Goal: Information Seeking & Learning: Learn about a topic

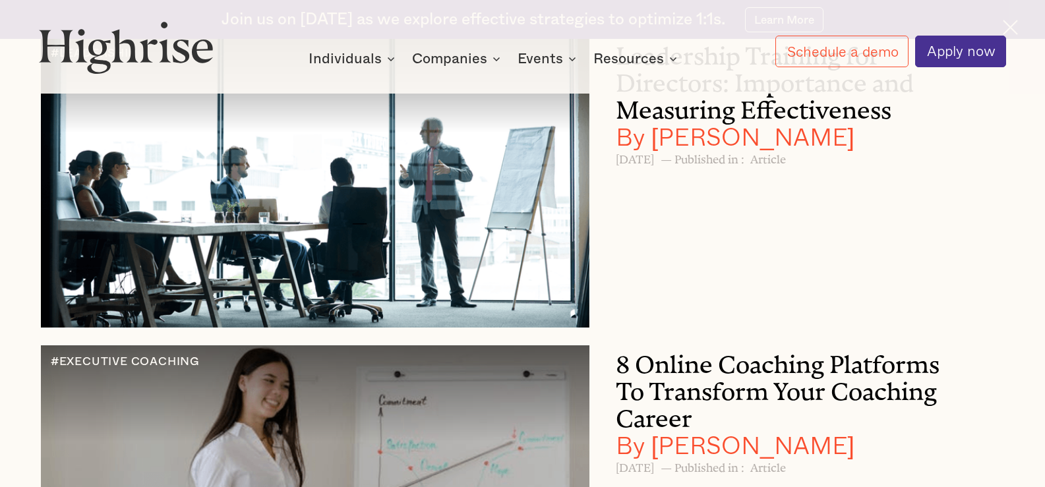
scroll to position [21248, 0]
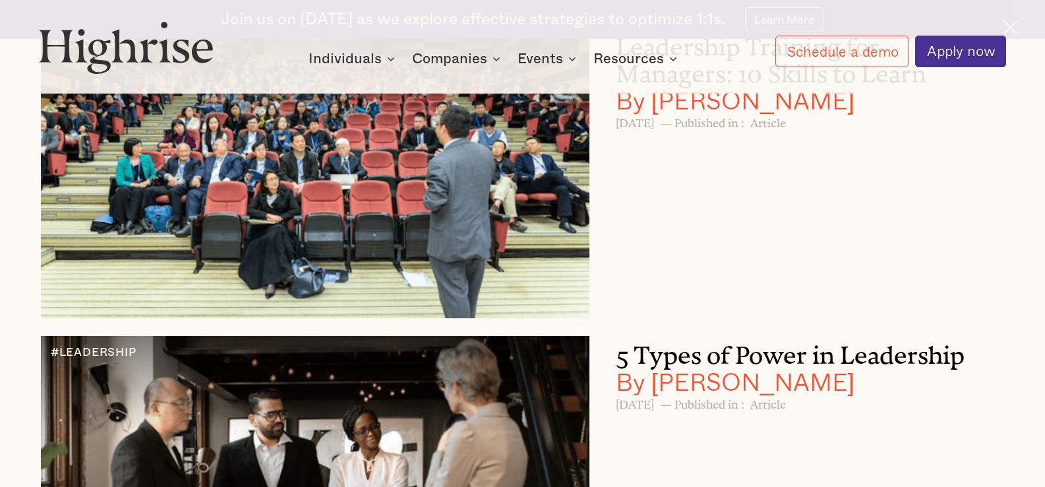
click at [785, 114] on h3 "Leadership Training for Managers: 10 Skills to Learn By Andrew Langat" at bounding box center [791, 71] width 350 height 86
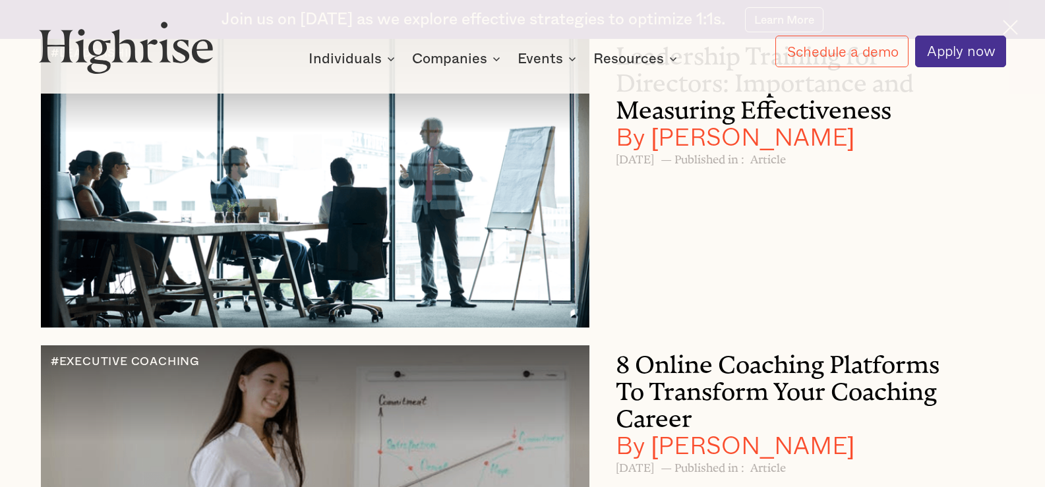
click at [837, 150] on h3 "Leadership Training for Directors: Importance and Measuring Effectiveness By An…" at bounding box center [791, 93] width 350 height 113
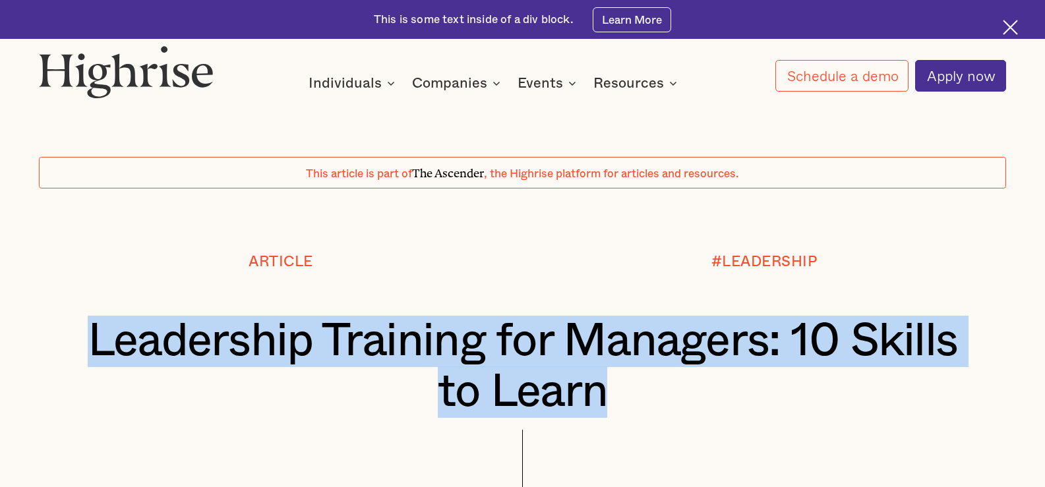
drag, startPoint x: 627, startPoint y: 410, endPoint x: 119, endPoint y: 365, distance: 510.4
click at [84, 346] on h1 "Leadership Training for Managers: 10 Skills to Learn" at bounding box center [522, 367] width 886 height 102
copy h1 "Leadership Training for Managers: 10 Skills to Learn"
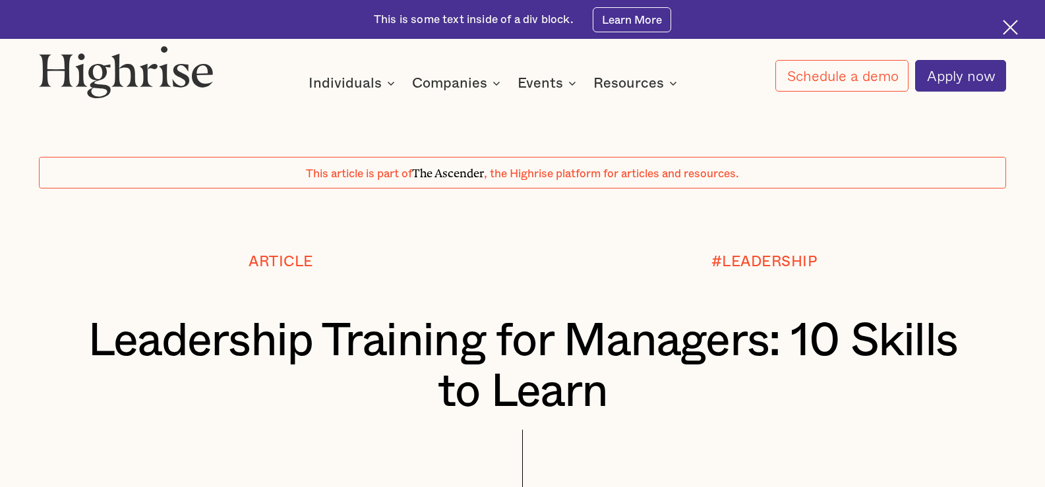
click at [990, 235] on div at bounding box center [522, 221] width 1045 height 65
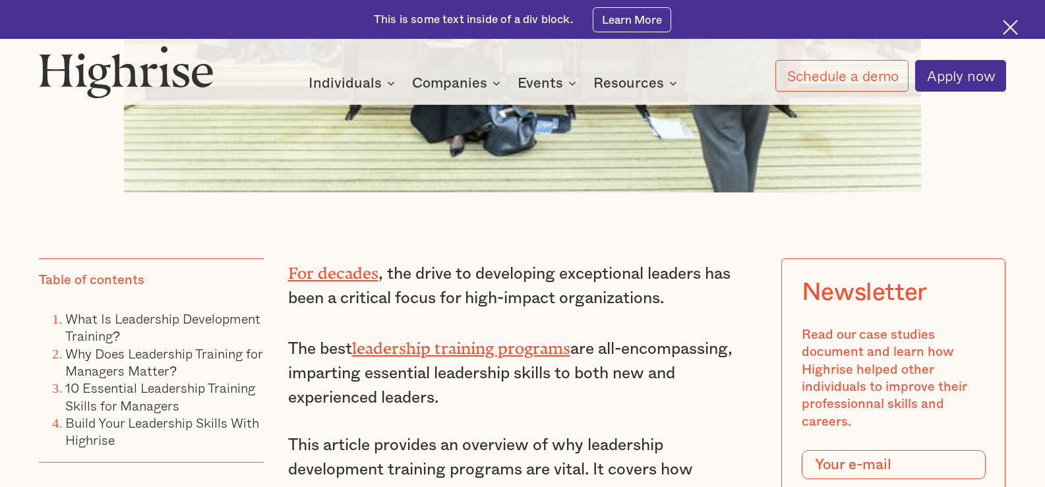
scroll to position [857, 0]
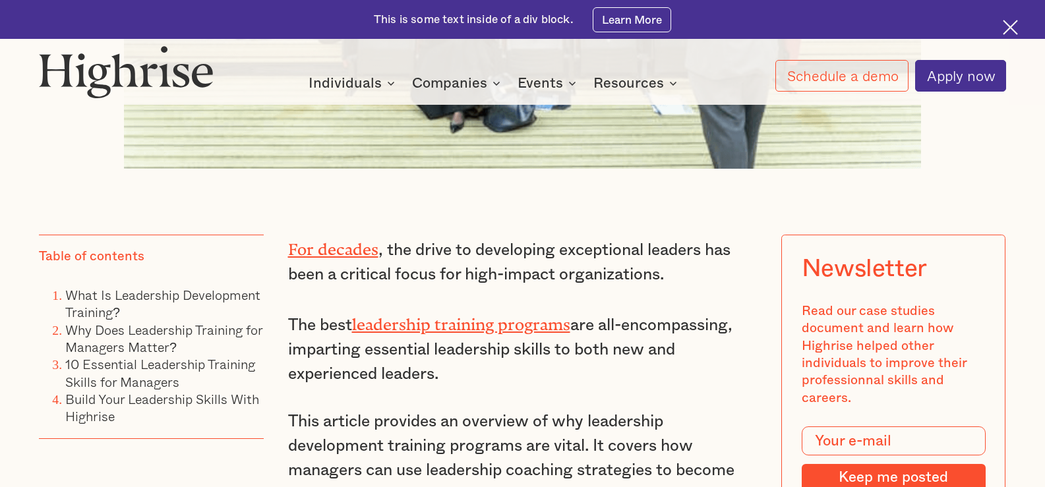
click at [503, 326] on link "leadership training programs" at bounding box center [461, 320] width 218 height 11
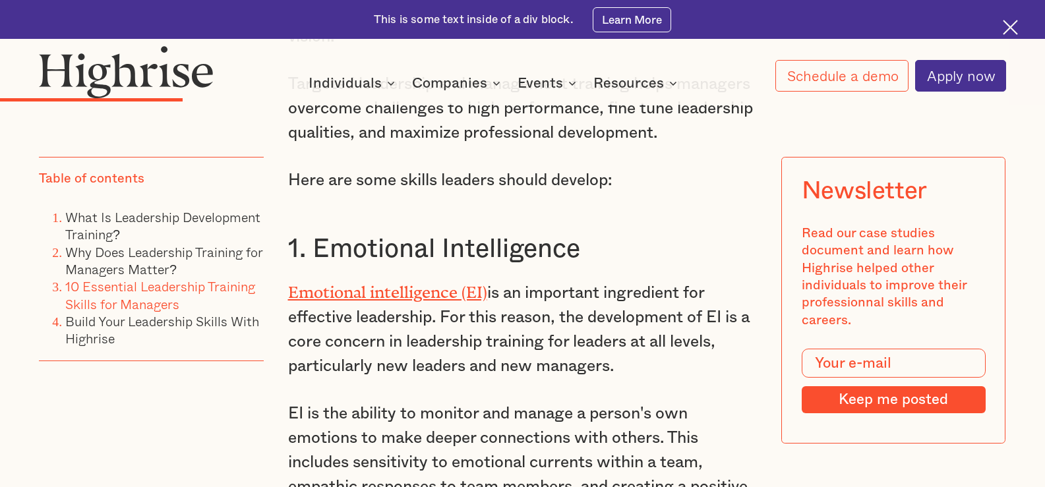
scroll to position [2704, 0]
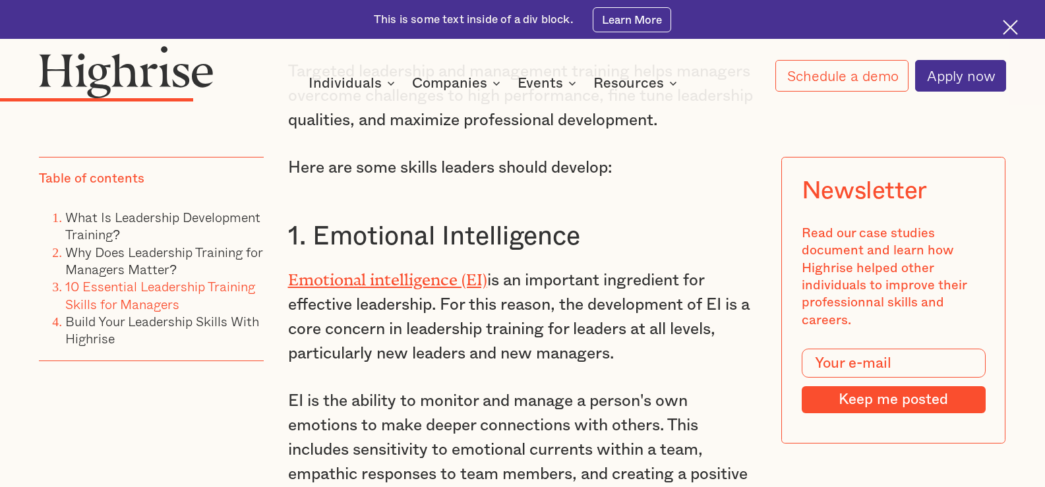
click at [435, 281] on link "Emotional intelligence (EI)" at bounding box center [387, 275] width 199 height 11
